Goal: Navigation & Orientation: Find specific page/section

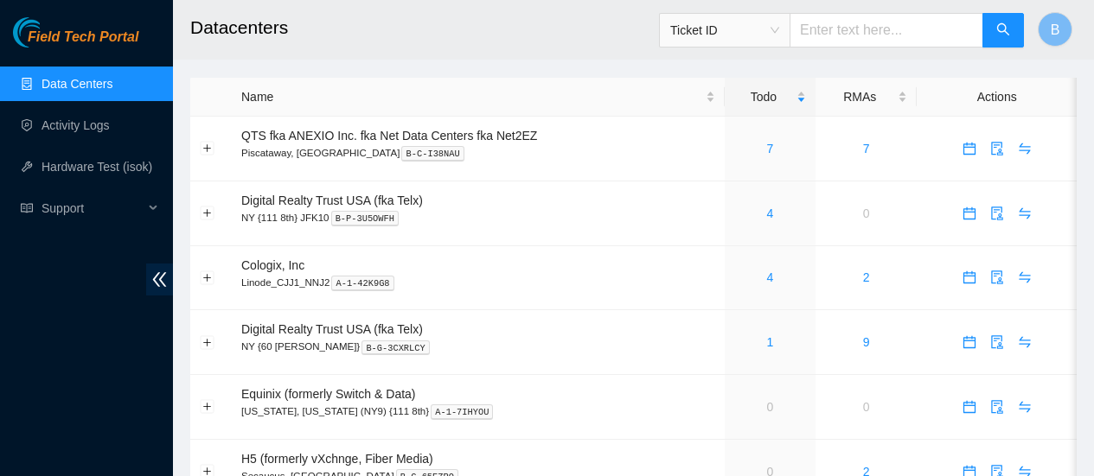
scroll to position [22, 0]
click at [85, 128] on link "Activity Logs" at bounding box center [75, 125] width 68 height 14
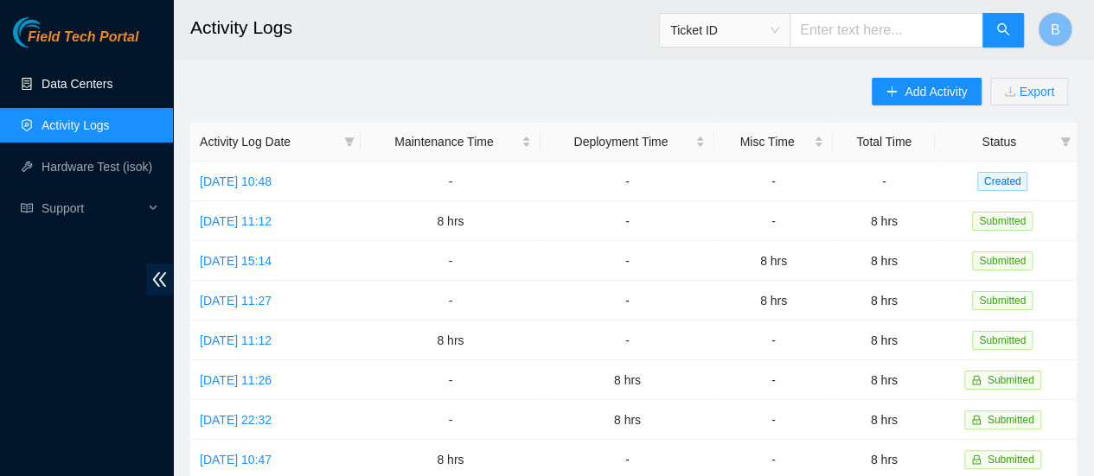
click at [64, 87] on link "Data Centers" at bounding box center [76, 84] width 71 height 14
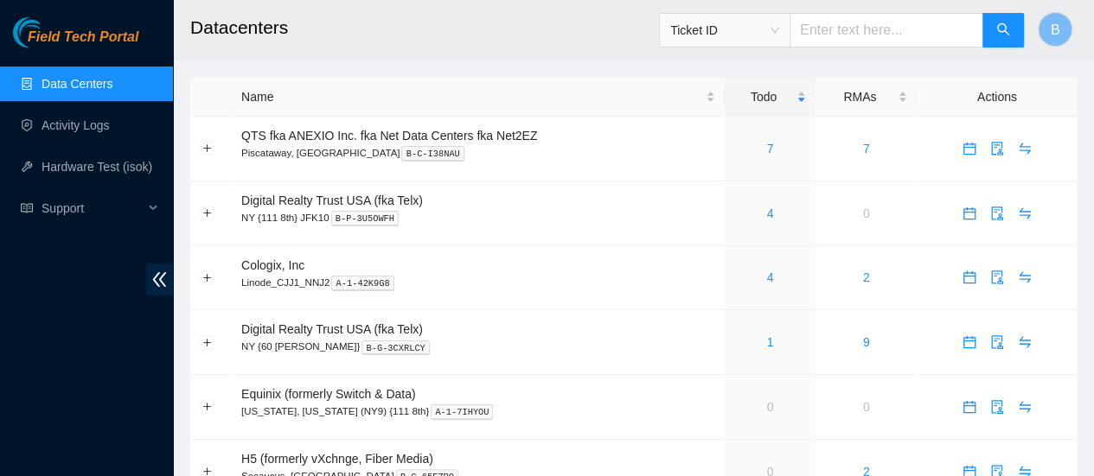
click at [93, 143] on ul "Data Centers Activity Logs Hardware Test (isok) Support" at bounding box center [86, 146] width 173 height 166
click at [69, 121] on link "Activity Logs" at bounding box center [75, 125] width 68 height 14
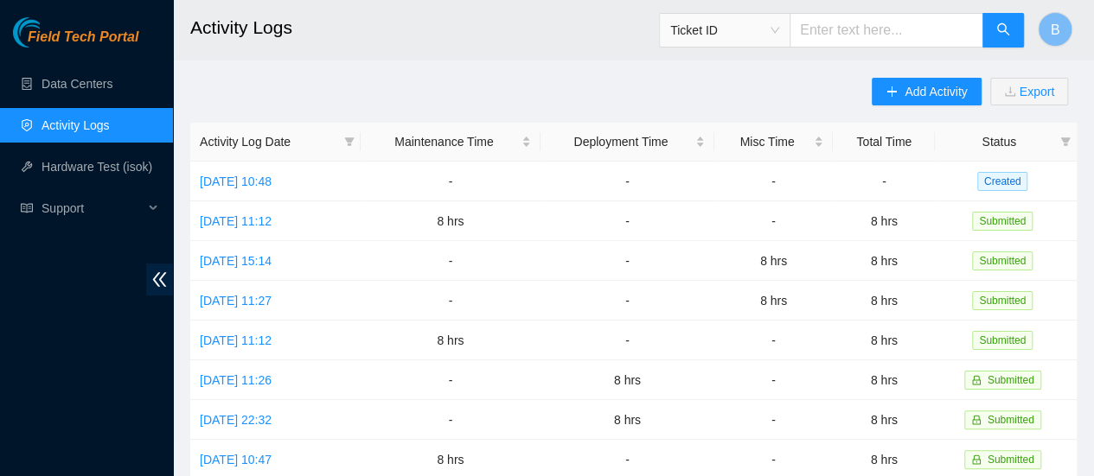
click at [75, 65] on ul "Data Centers Activity Logs Hardware Test (isok) Support" at bounding box center [86, 146] width 173 height 166
click at [67, 77] on link "Data Centers" at bounding box center [76, 84] width 71 height 14
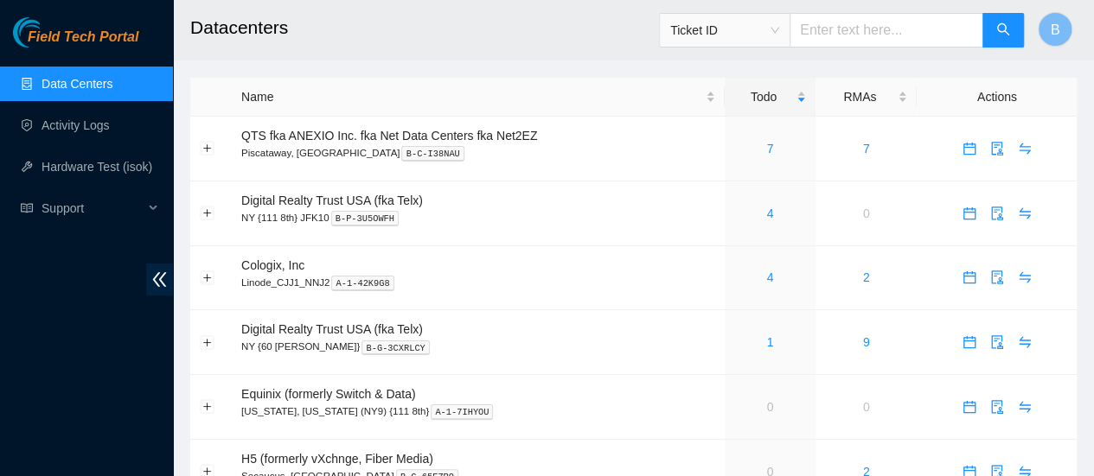
click at [73, 78] on link "Data Centers" at bounding box center [76, 84] width 71 height 14
click at [70, 132] on link "Activity Logs" at bounding box center [75, 125] width 68 height 14
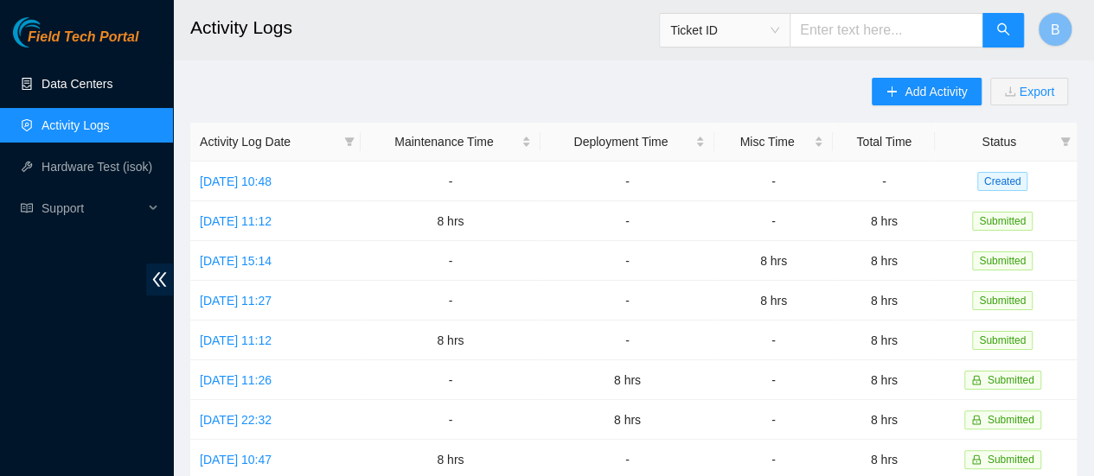
click at [72, 90] on link "Data Centers" at bounding box center [76, 84] width 71 height 14
